Goal: Information Seeking & Learning: Learn about a topic

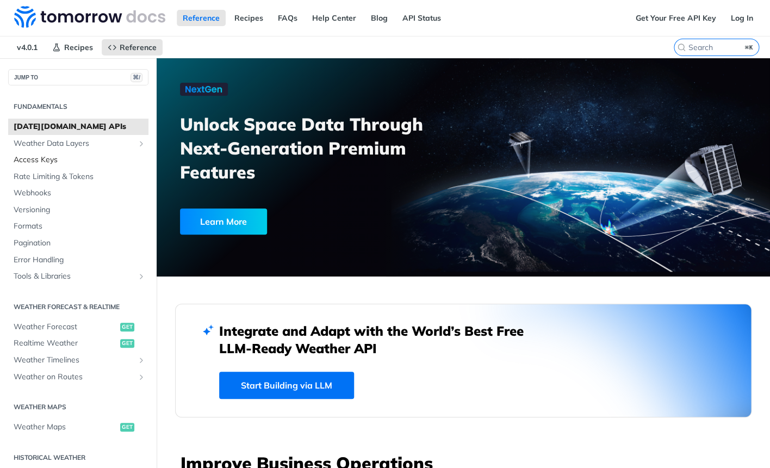
click at [70, 161] on span "Access Keys" at bounding box center [80, 159] width 132 height 11
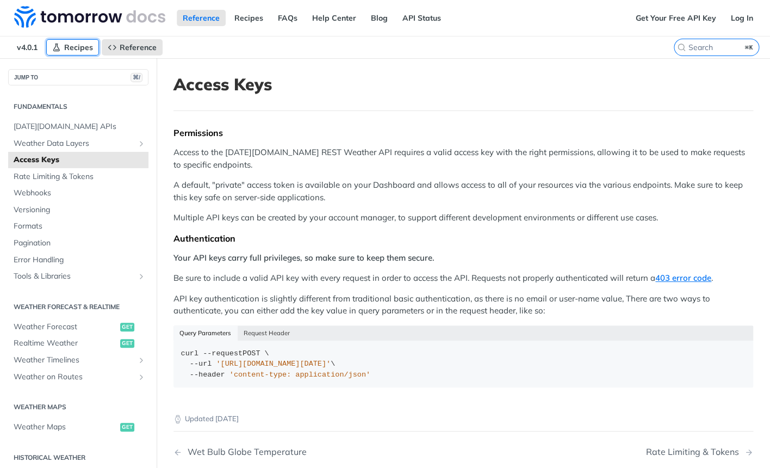
click at [62, 48] on link "Recipes" at bounding box center [72, 47] width 53 height 16
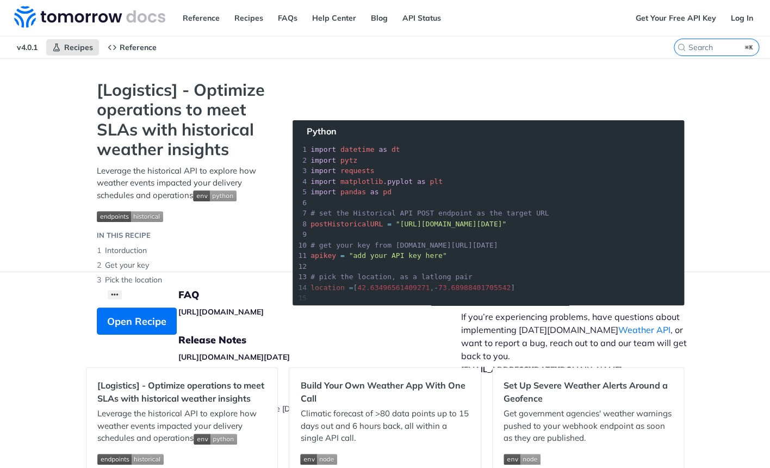
click at [27, 40] on span "v4.0.1" at bounding box center [27, 47] width 33 height 16
click at [26, 46] on span "v4.0.1" at bounding box center [27, 47] width 33 height 16
click at [28, 53] on span "v4.0.1" at bounding box center [27, 47] width 33 height 16
click at [134, 49] on span "Reference" at bounding box center [138, 47] width 37 height 10
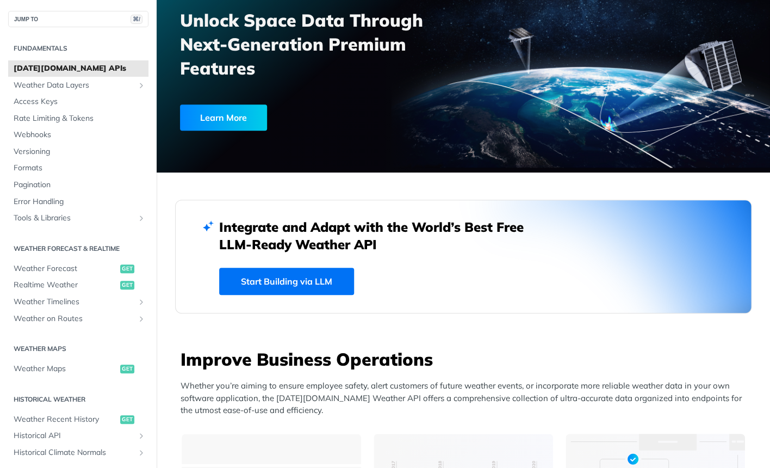
scroll to position [109, 0]
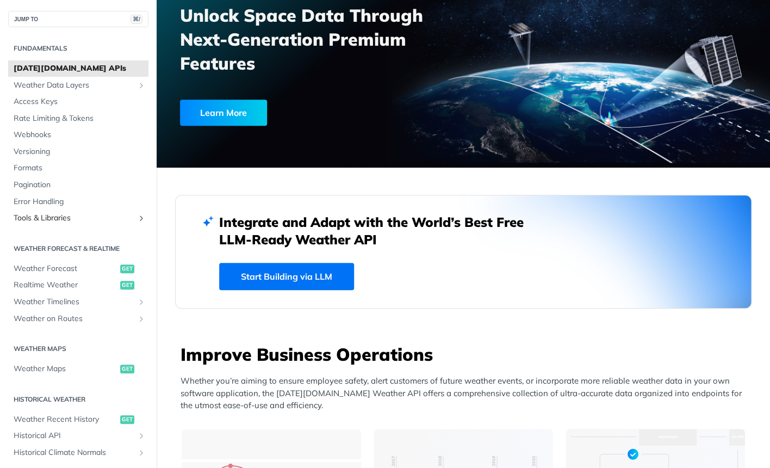
click at [74, 221] on span "Tools & Libraries" at bounding box center [74, 218] width 121 height 11
click at [142, 220] on icon "Show subpages for Tools & Libraries" at bounding box center [141, 218] width 9 height 9
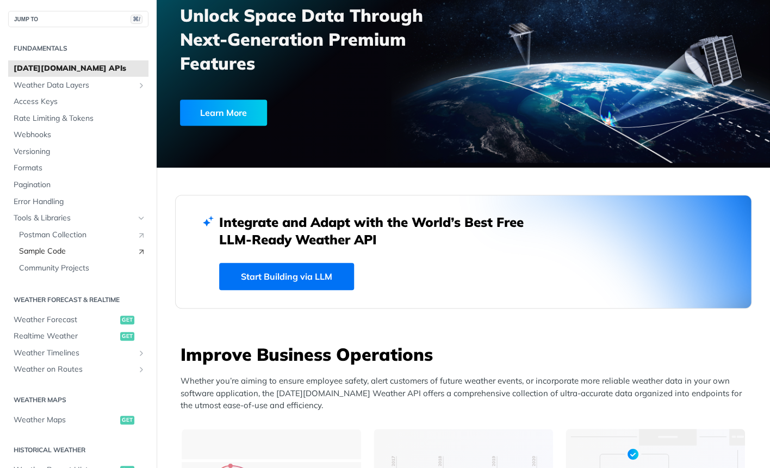
click at [59, 256] on span "Sample Code" at bounding box center [75, 251] width 113 height 11
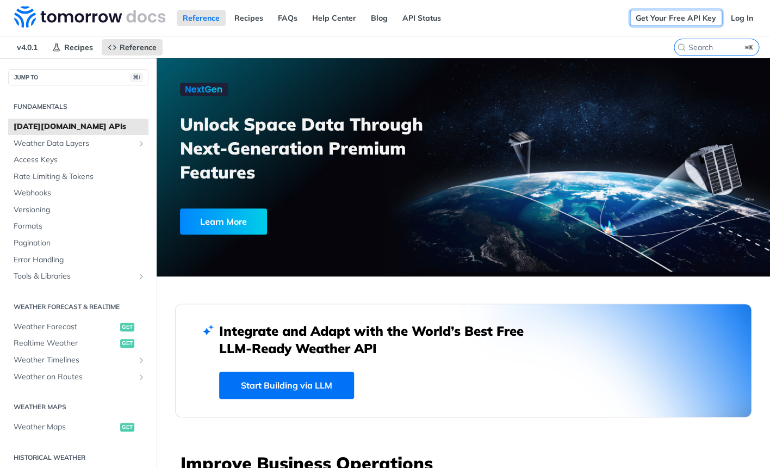
click at [675, 18] on link "Get Your Free API Key" at bounding box center [676, 18] width 92 height 16
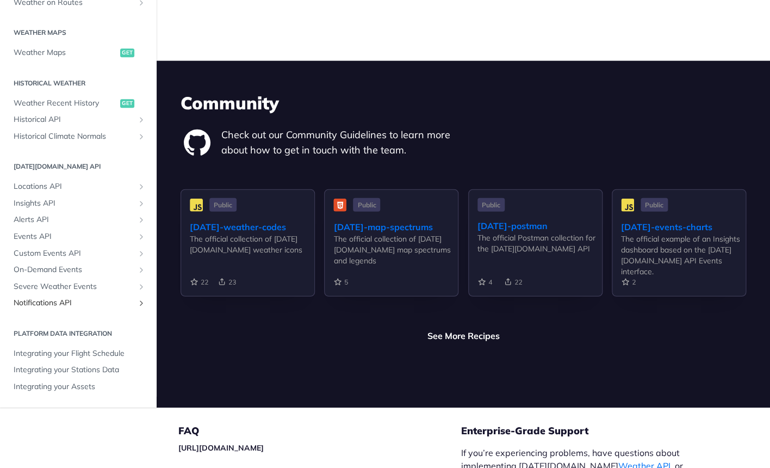
scroll to position [2605, 0]
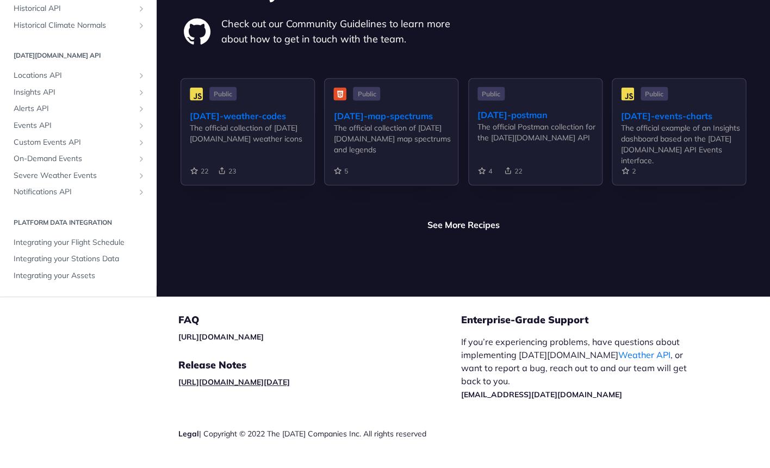
click at [266, 377] on link "[URL][DOMAIN_NAME][DATE]" at bounding box center [233, 382] width 111 height 10
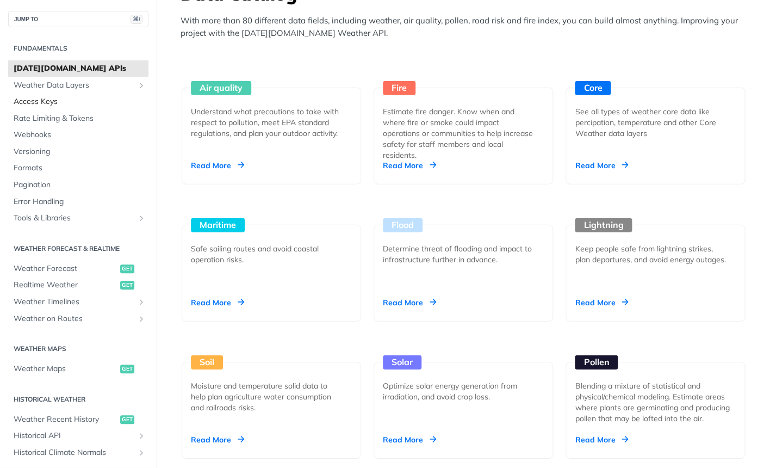
scroll to position [978, 0]
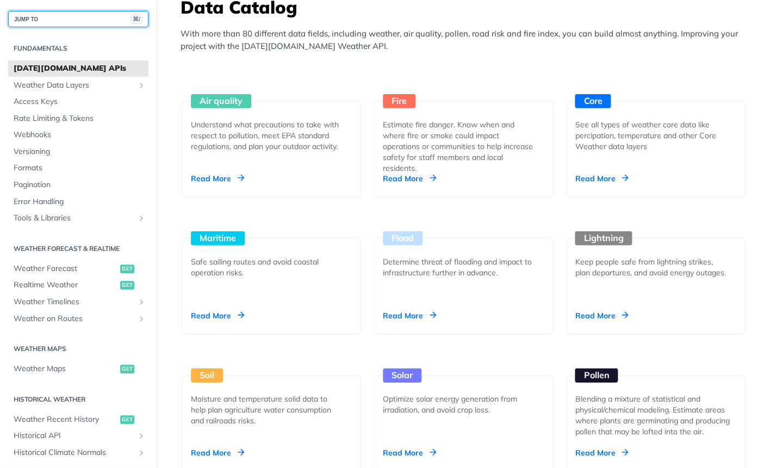
click at [65, 17] on button "JUMP TO ⌘/" at bounding box center [78, 19] width 140 height 16
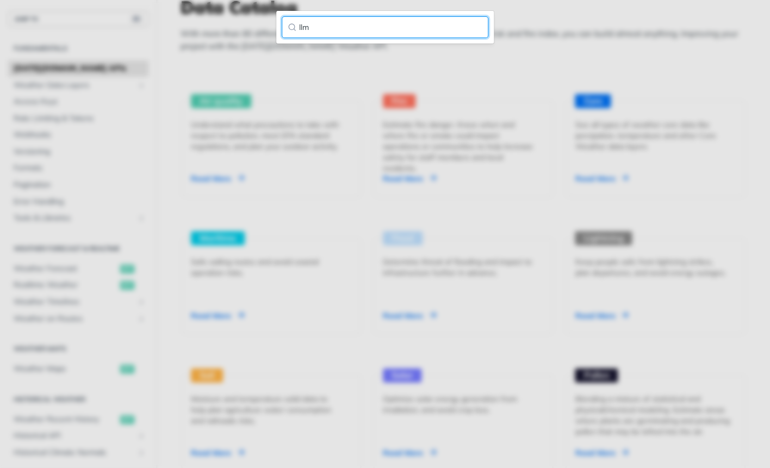
type input "ll"
